Goal: Use online tool/utility: Utilize a website feature to perform a specific function

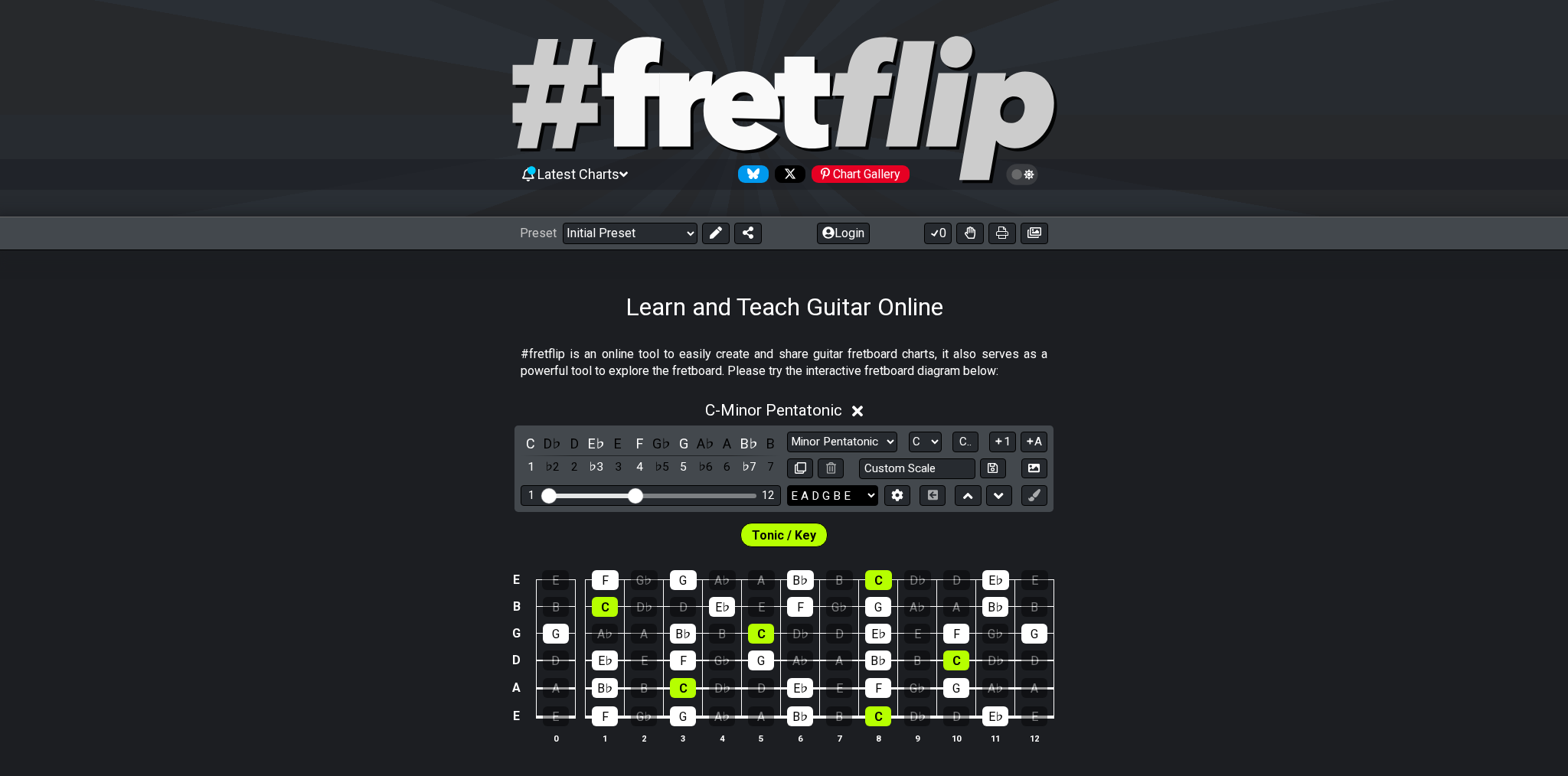
click at [787, 485] on select "E A D G B E E A D G B E E A D G B E B E A D F♯ B A D G C E A D A D G B E E♭ A♭ …" at bounding box center [832, 495] width 91 height 20
drag, startPoint x: 853, startPoint y: 495, endPoint x: 1018, endPoint y: 27, distance: 496.2
click at [1018, 27] on div "Latest Charts Chart Gallery" at bounding box center [784, 108] width 1568 height 218
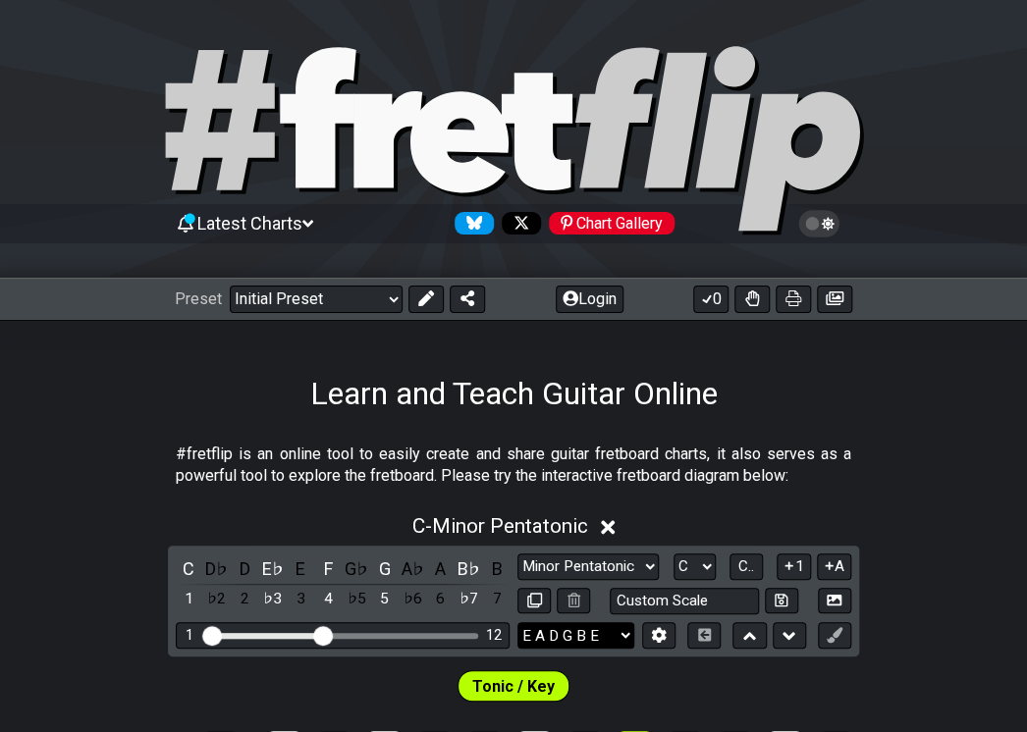
click at [517, 622] on select "E A D G B E E A D G B E E A D G B E B E A D F♯ B A D G C E A D A D G B E E♭ A♭ …" at bounding box center [575, 635] width 117 height 26
select select "C G C F A D"
click option "C G C F A D" at bounding box center [0, 0] width 0 height 0
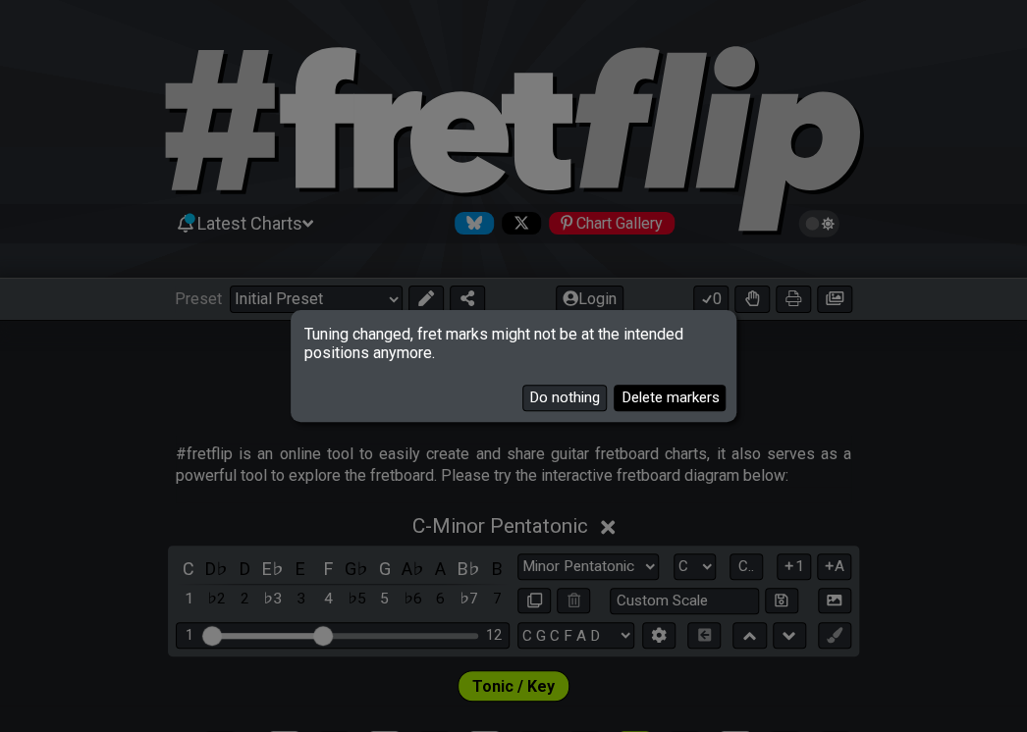
click at [658, 398] on button "Delete markers" at bounding box center [669, 398] width 112 height 26
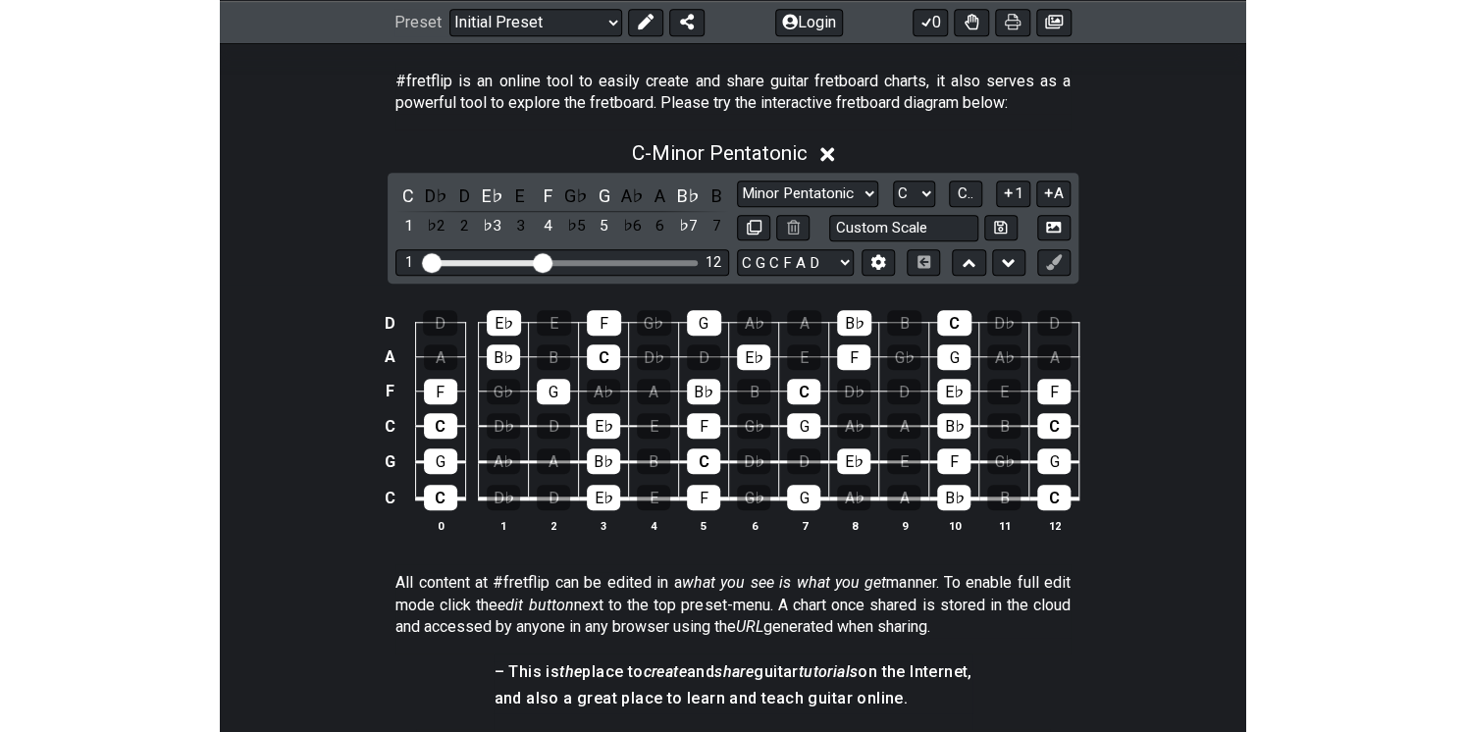
scroll to position [310, 0]
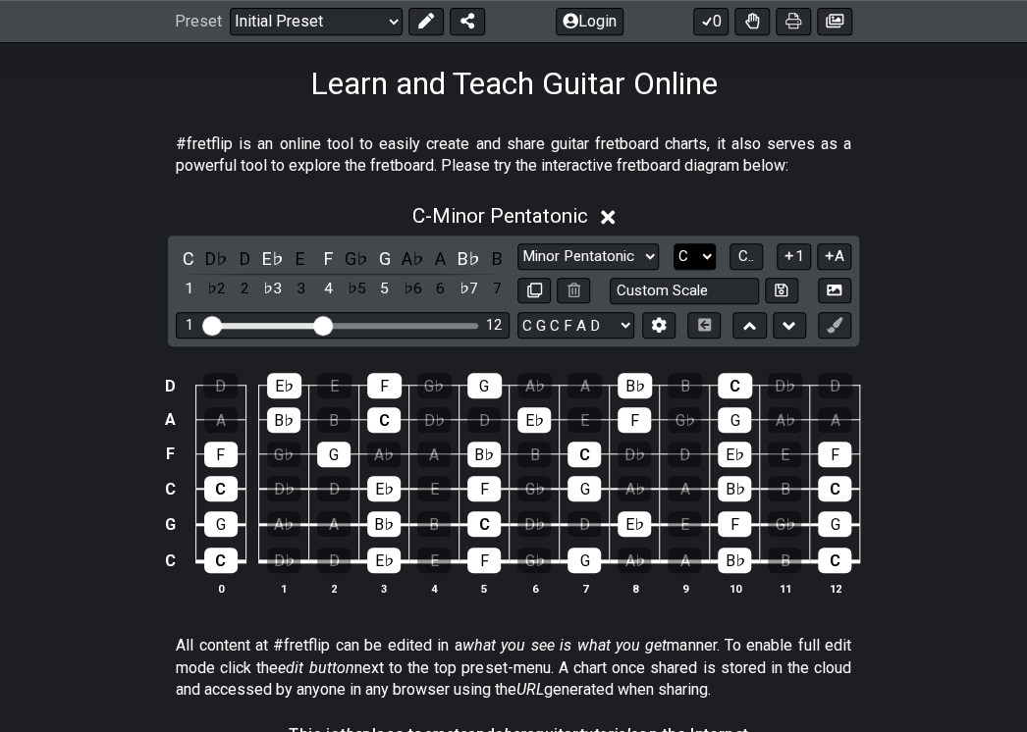
click at [673, 243] on select "A♭ A A♯ B♭ B C C♯ D♭ D D♯ E♭ E F F♯ G♭ G G♯" at bounding box center [694, 256] width 42 height 26
select select "D"
click option "D" at bounding box center [0, 0] width 0 height 0
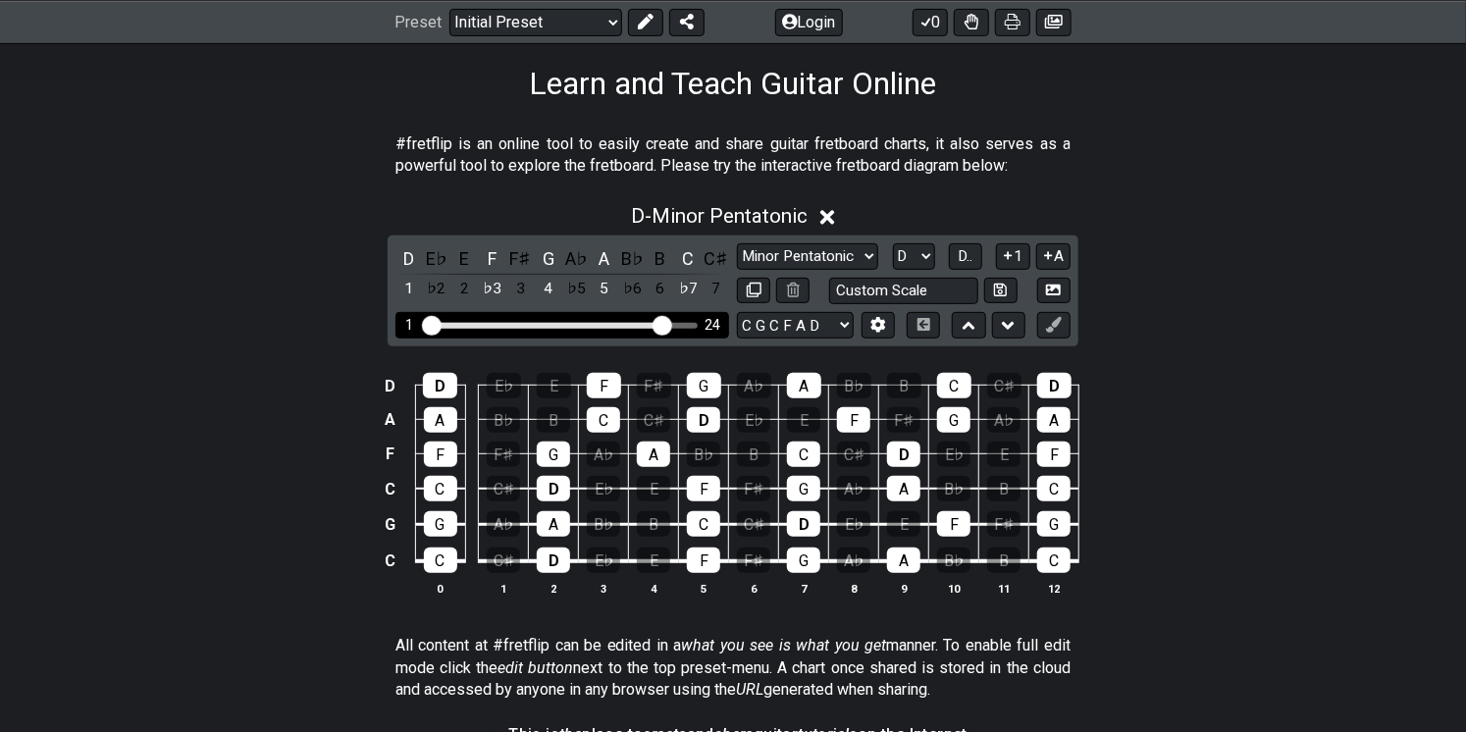
drag, startPoint x: 546, startPoint y: 322, endPoint x: 666, endPoint y: 318, distance: 120.8
click at [666, 324] on input "Visible fret range" at bounding box center [562, 324] width 279 height 0
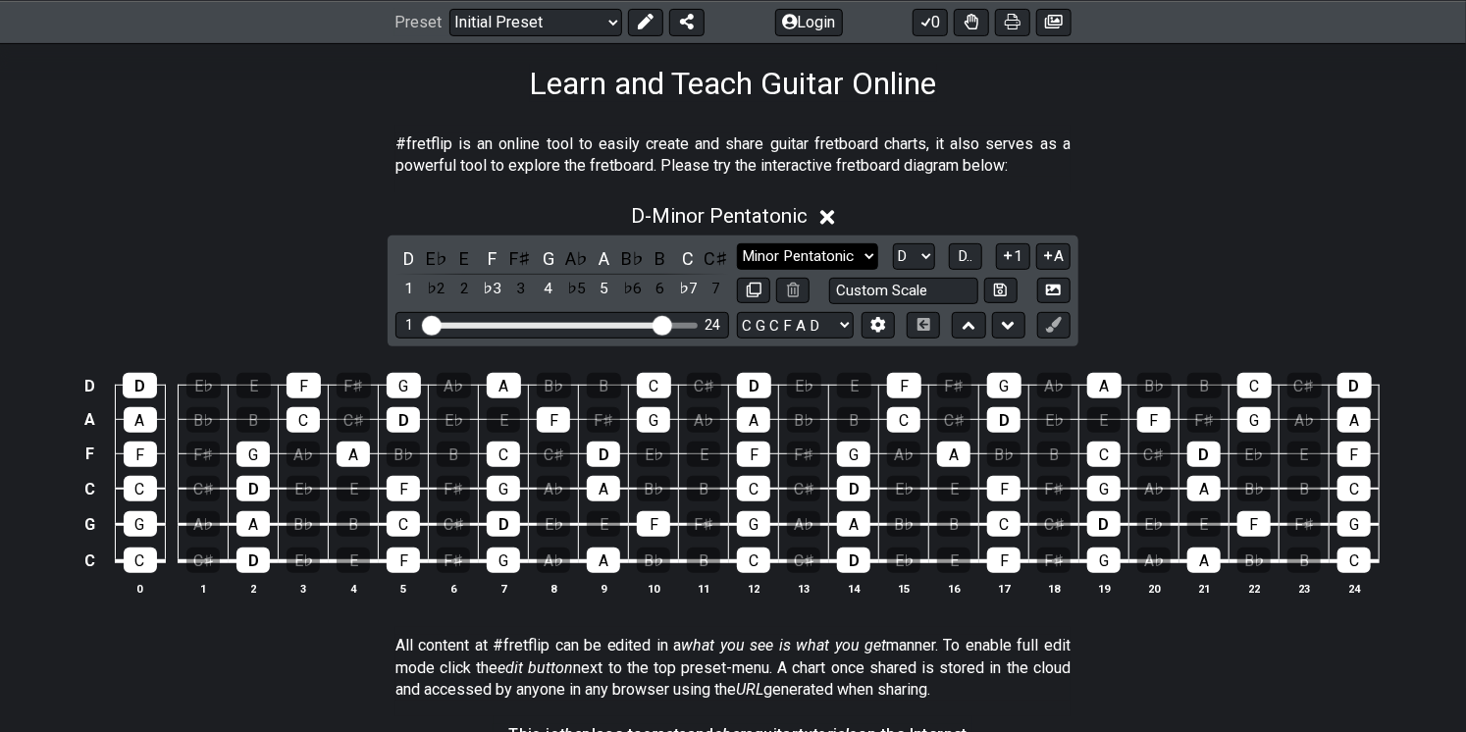
click at [737, 243] on select "Minor Pentatonic Click to edit Minor Pentatonic Major Pentatonic Minor Blues Ma…" at bounding box center [807, 256] width 141 height 26
select select "Major / [PERSON_NAME]"
click option "Major / [PERSON_NAME]" at bounding box center [0, 0] width 0 height 0
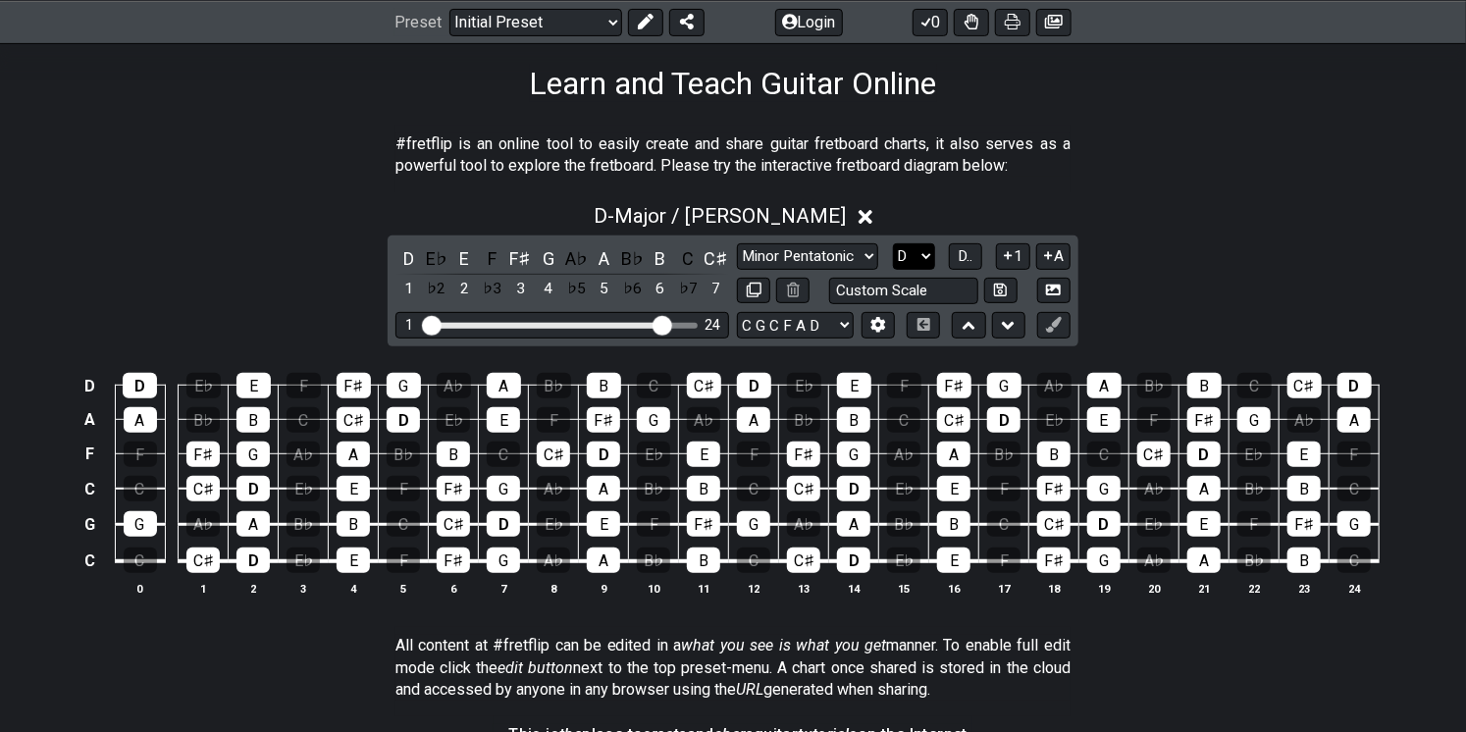
click at [893, 243] on select "A♭ A A♯ B♭ B C C♯ D♭ D D♯ E♭ E F F♯ G♭ G G♯" at bounding box center [914, 256] width 42 height 26
select select "G"
click option "G" at bounding box center [0, 0] width 0 height 0
